Goal: Find contact information: Find contact information

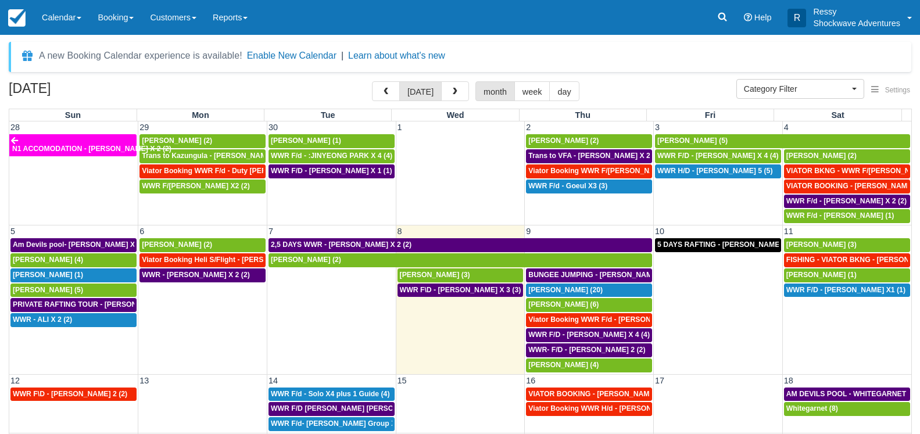
select select
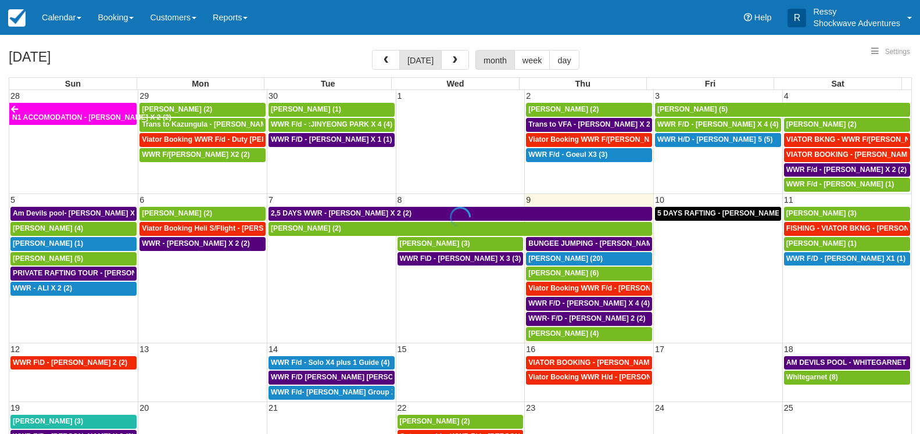
select select
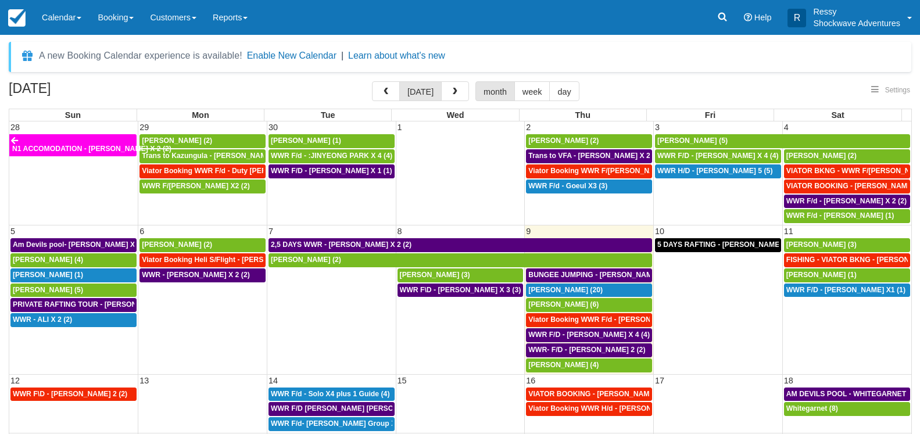
select select
click at [542, 306] on span "[PERSON_NAME] (6)" at bounding box center [564, 305] width 70 height 8
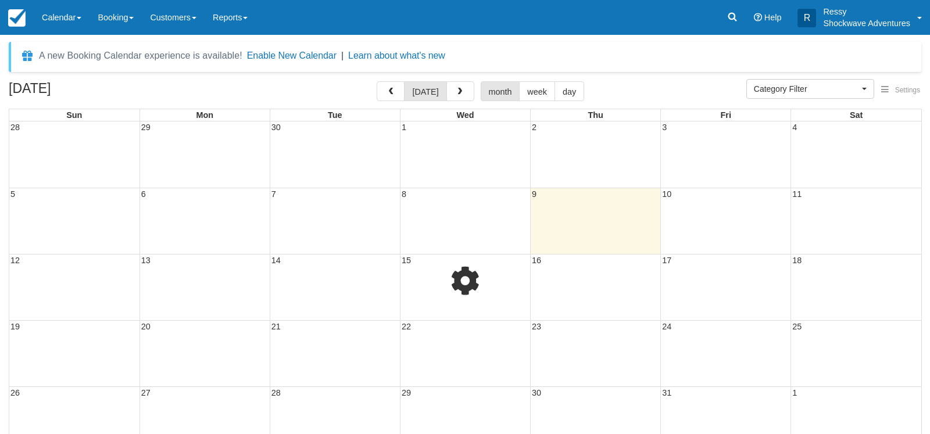
select select
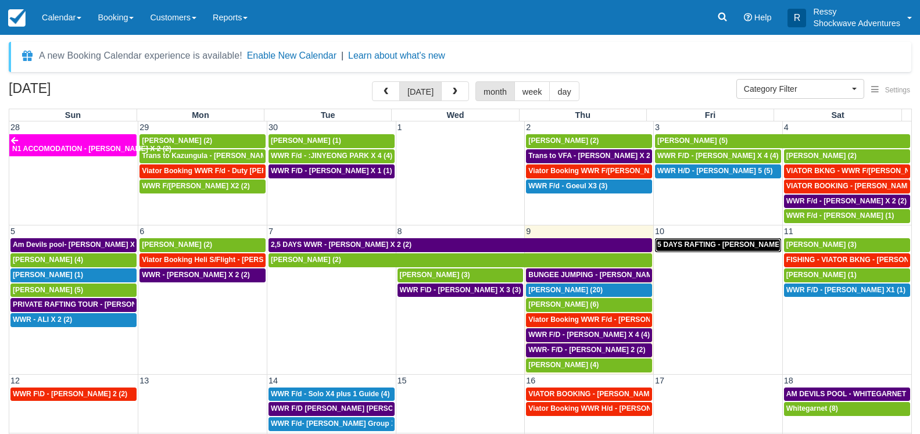
click at [717, 246] on span "5 DAYS RAFTING - Antony Boffey X 2 (4)" at bounding box center [732, 245] width 148 height 8
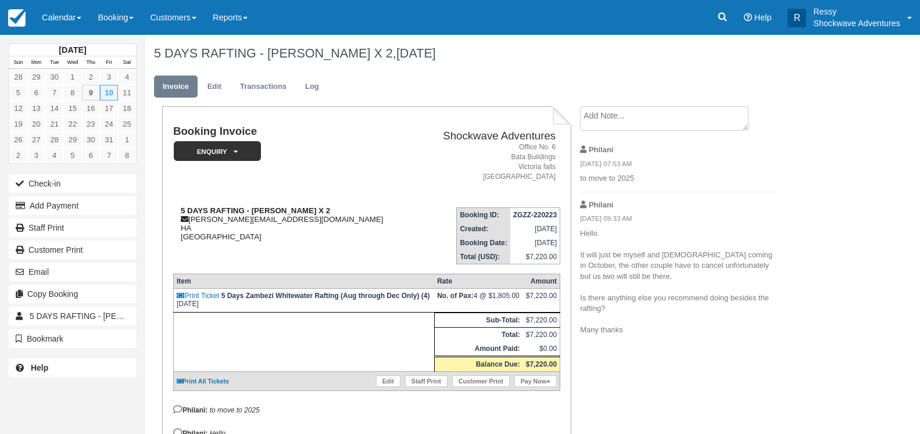
drag, startPoint x: 188, startPoint y: 220, endPoint x: 323, endPoint y: 227, distance: 135.1
click at [322, 227] on div "5 DAYS RAFTING - [PERSON_NAME] X 2 [EMAIL_ADDRESS][DOMAIN_NAME] HA [GEOGRAPHIC_…" at bounding box center [295, 223] width 245 height 35
drag, startPoint x: 304, startPoint y: 220, endPoint x: 187, endPoint y: 216, distance: 116.9
click at [187, 216] on div "5 DAYS RAFTING - [PERSON_NAME] X 2 [EMAIL_ADDRESS][DOMAIN_NAME] HA [GEOGRAPHIC_…" at bounding box center [295, 223] width 245 height 35
copy div "[PERSON_NAME][EMAIL_ADDRESS][DOMAIN_NAME]"
